Goal: Navigation & Orientation: Find specific page/section

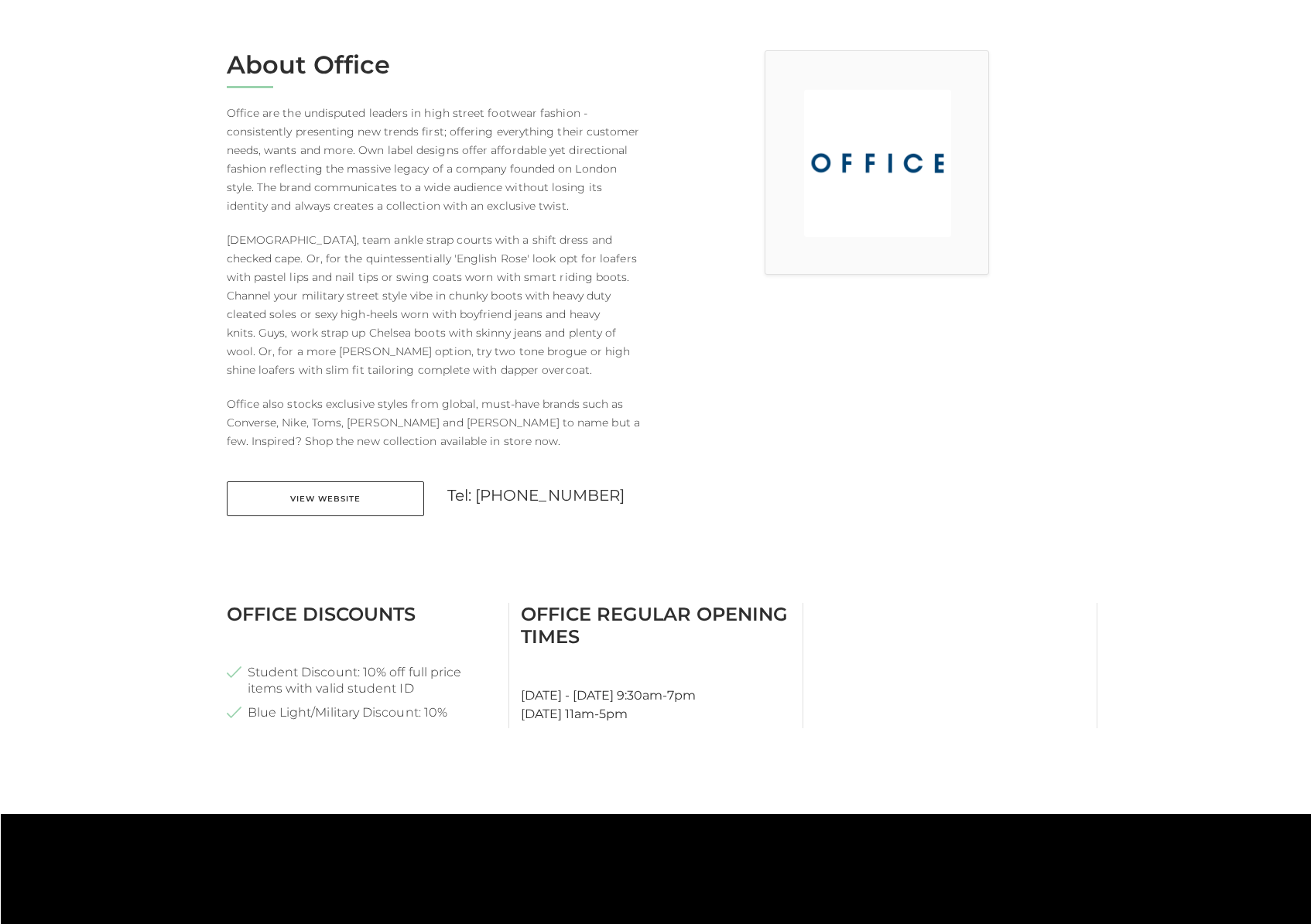
scroll to position [467, 0]
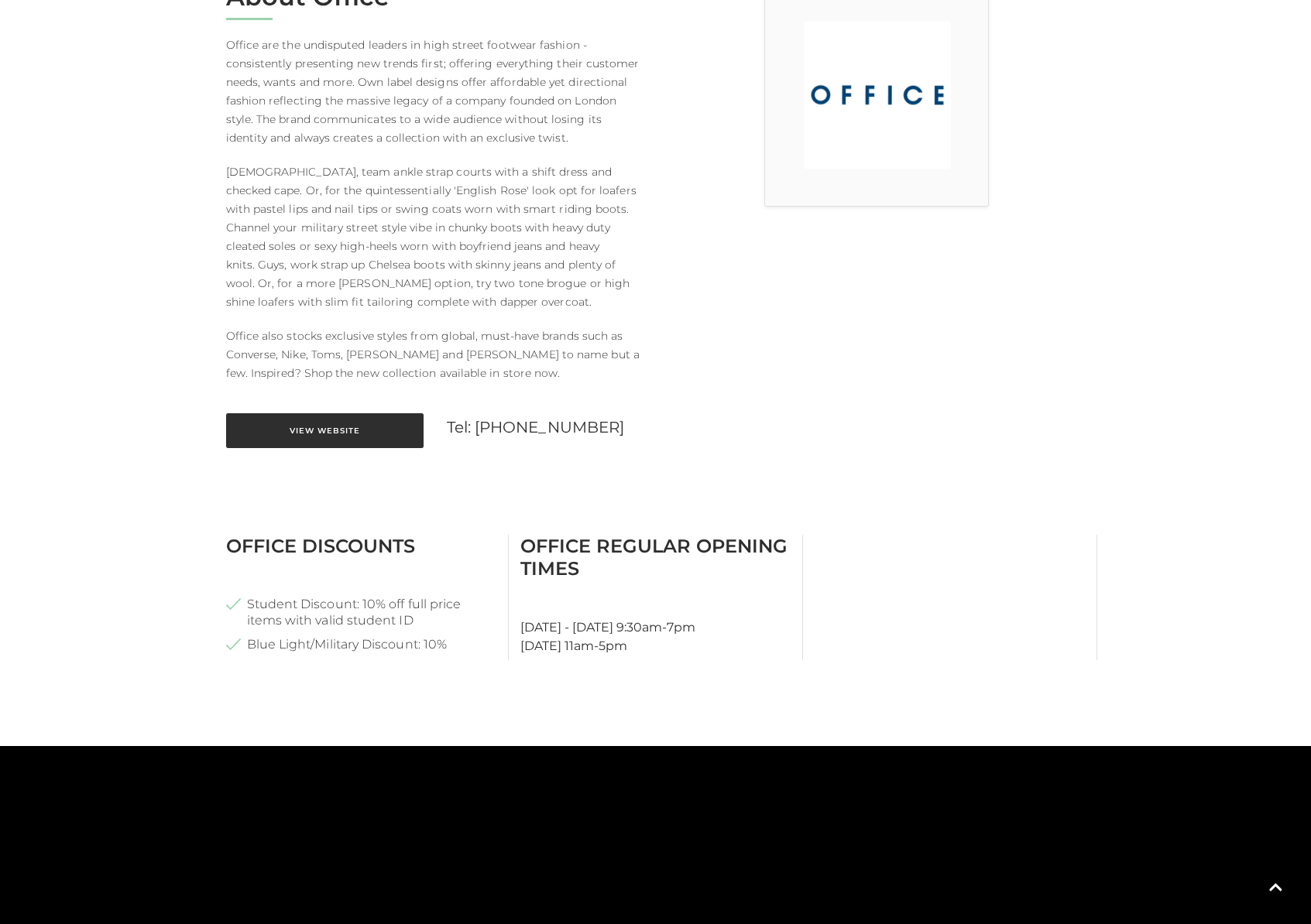
click at [366, 436] on link "View Website" at bounding box center [325, 430] width 198 height 35
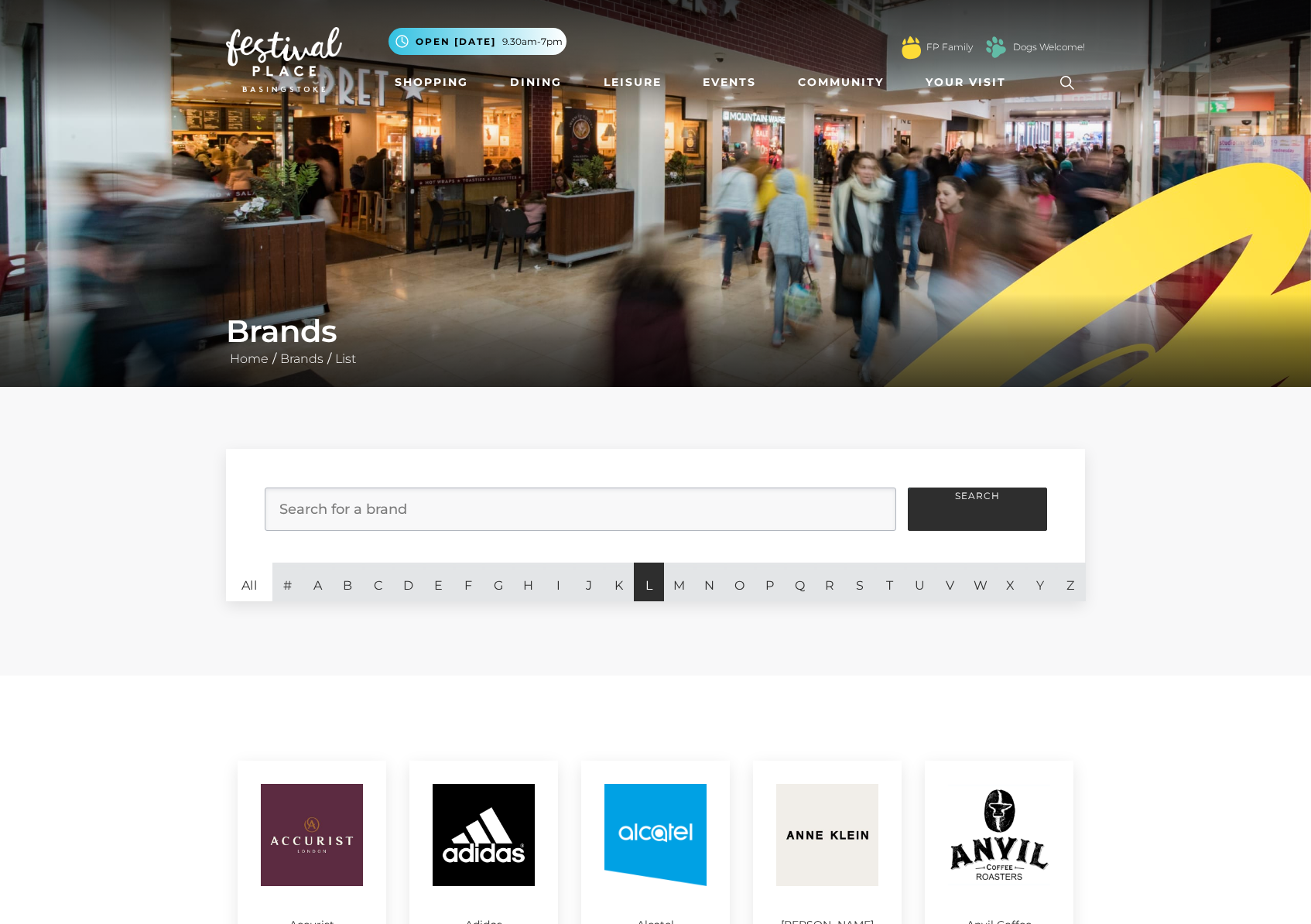
click at [656, 589] on link "L" at bounding box center [648, 581] width 30 height 38
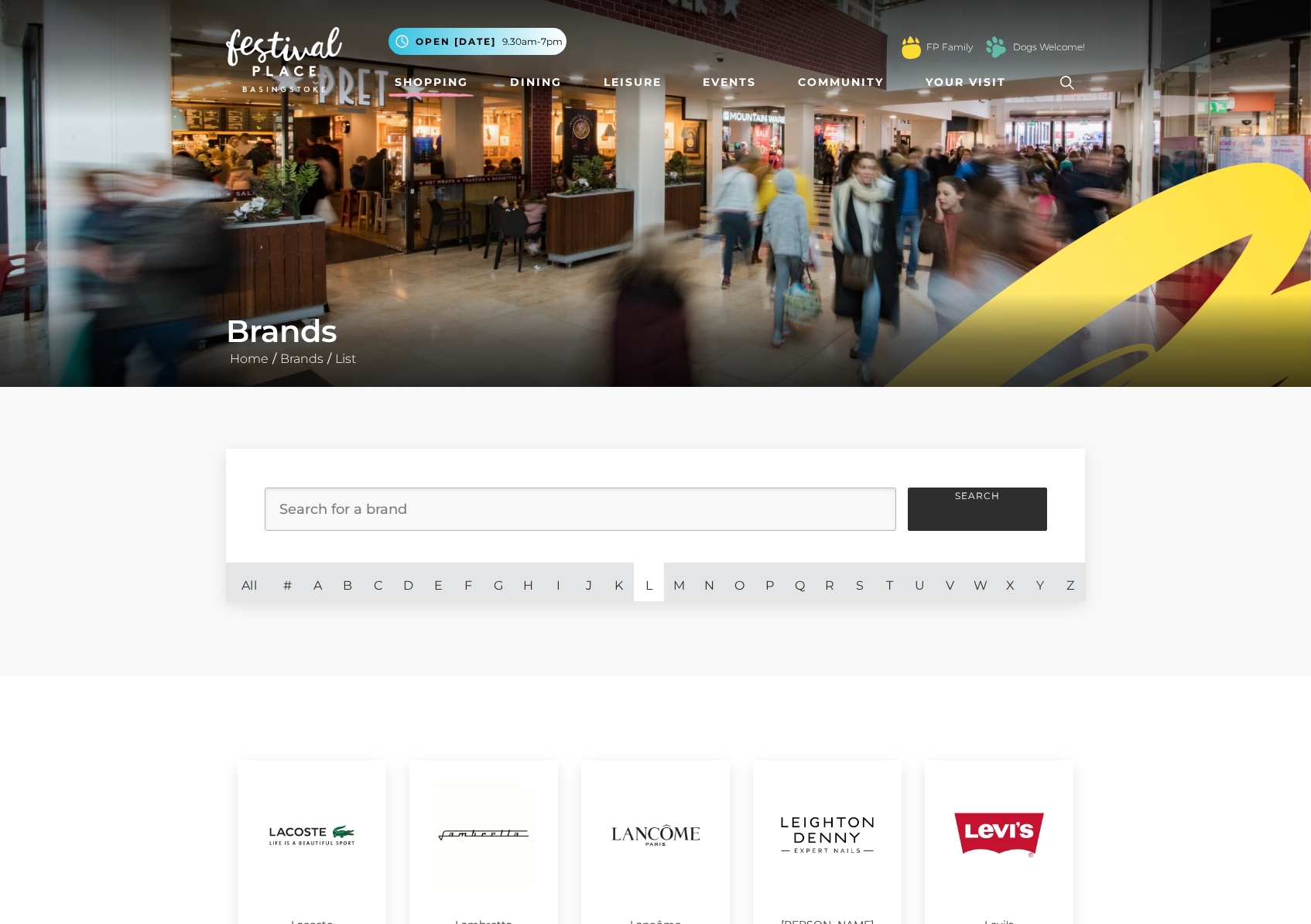
click at [456, 80] on link "Shopping" at bounding box center [431, 82] width 86 height 28
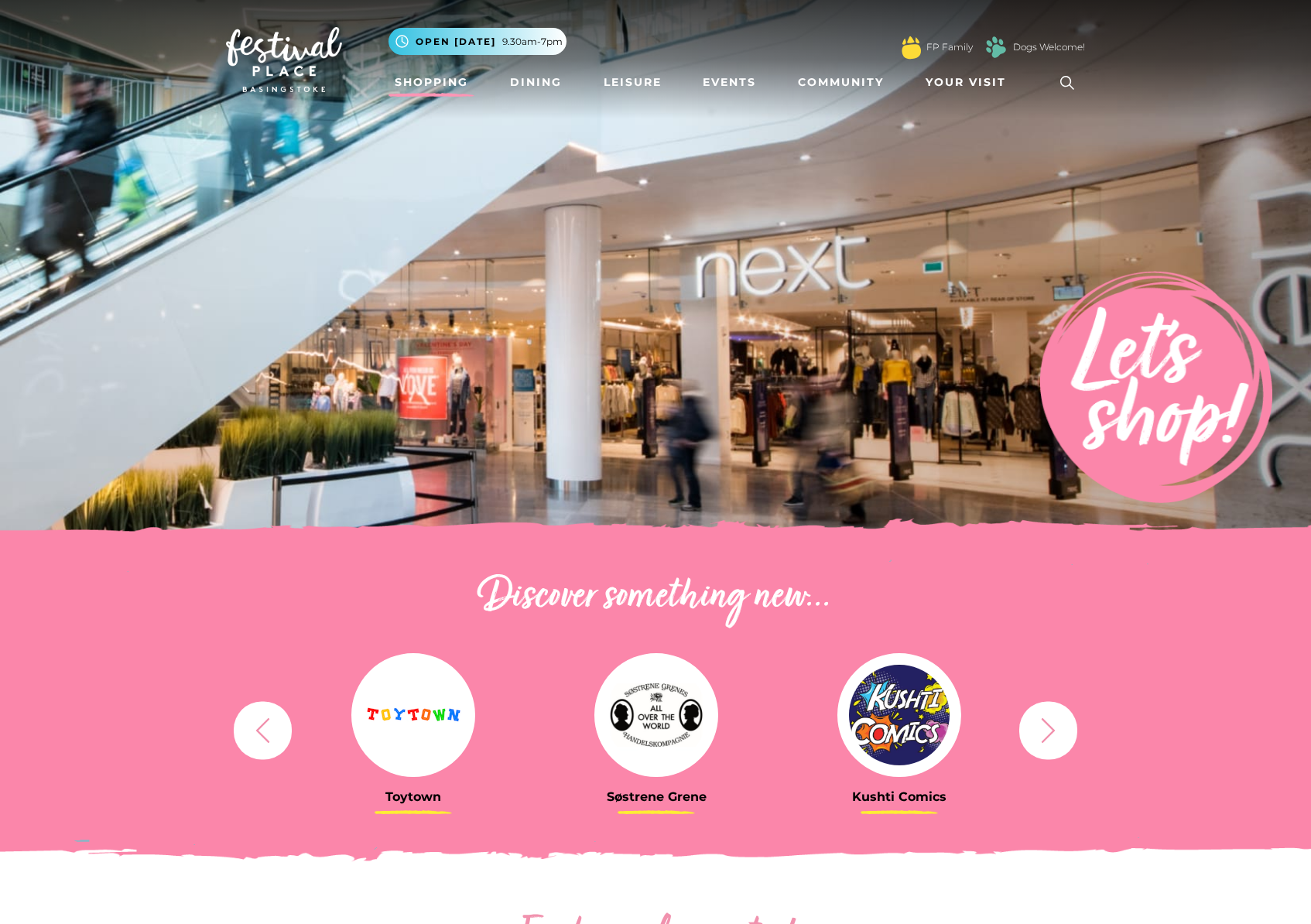
scroll to position [511, 0]
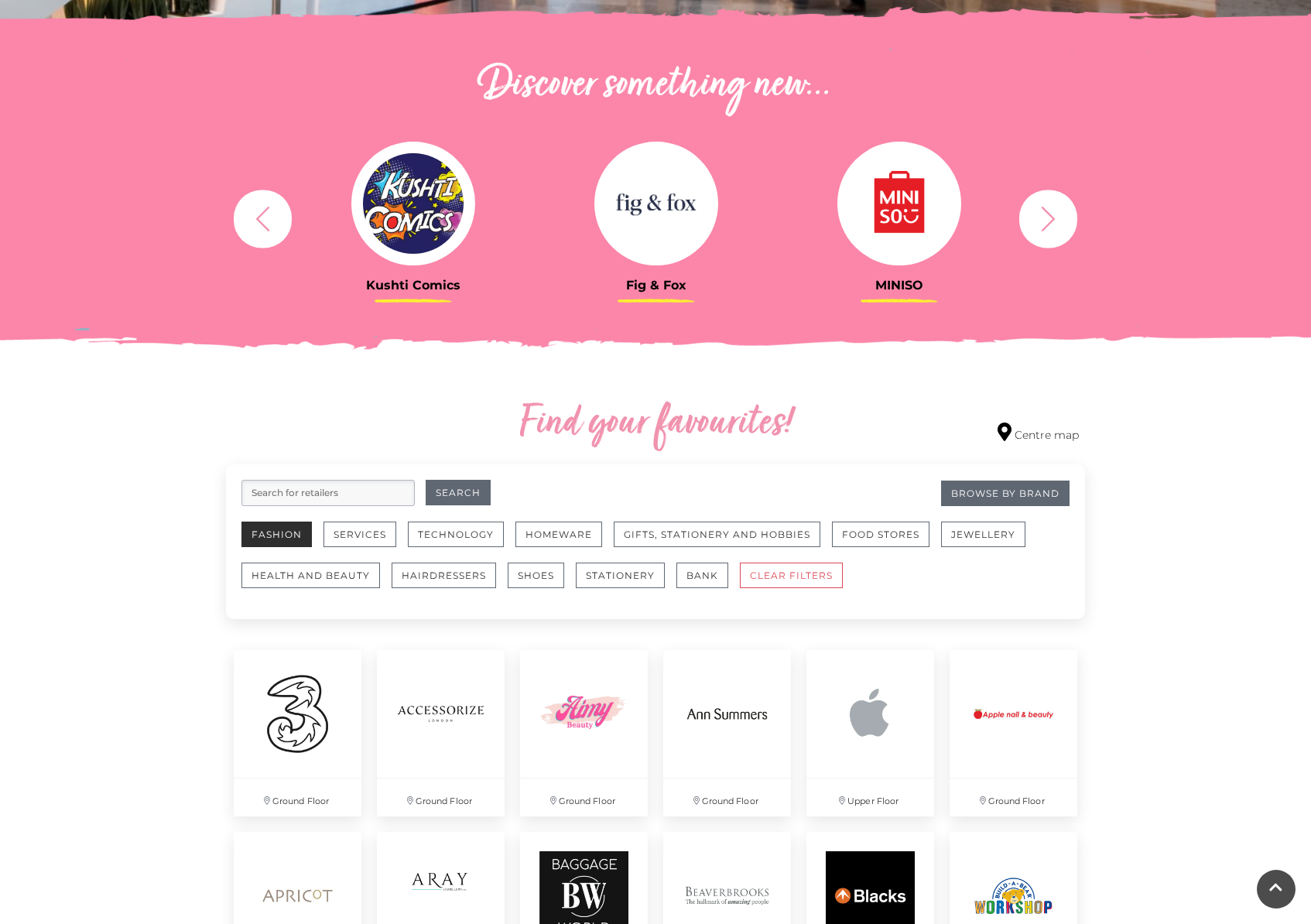
click at [266, 540] on button "Fashion" at bounding box center [276, 534] width 70 height 26
